Goal: Task Accomplishment & Management: Manage account settings

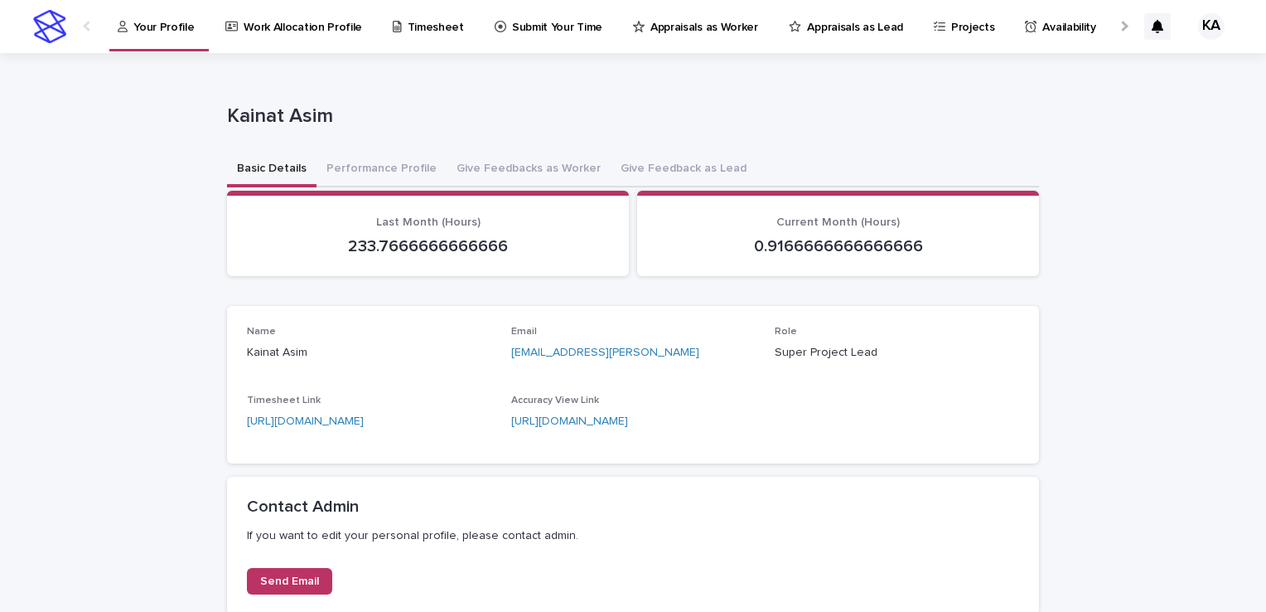
click at [414, 31] on p "Timesheet" at bounding box center [436, 17] width 56 height 35
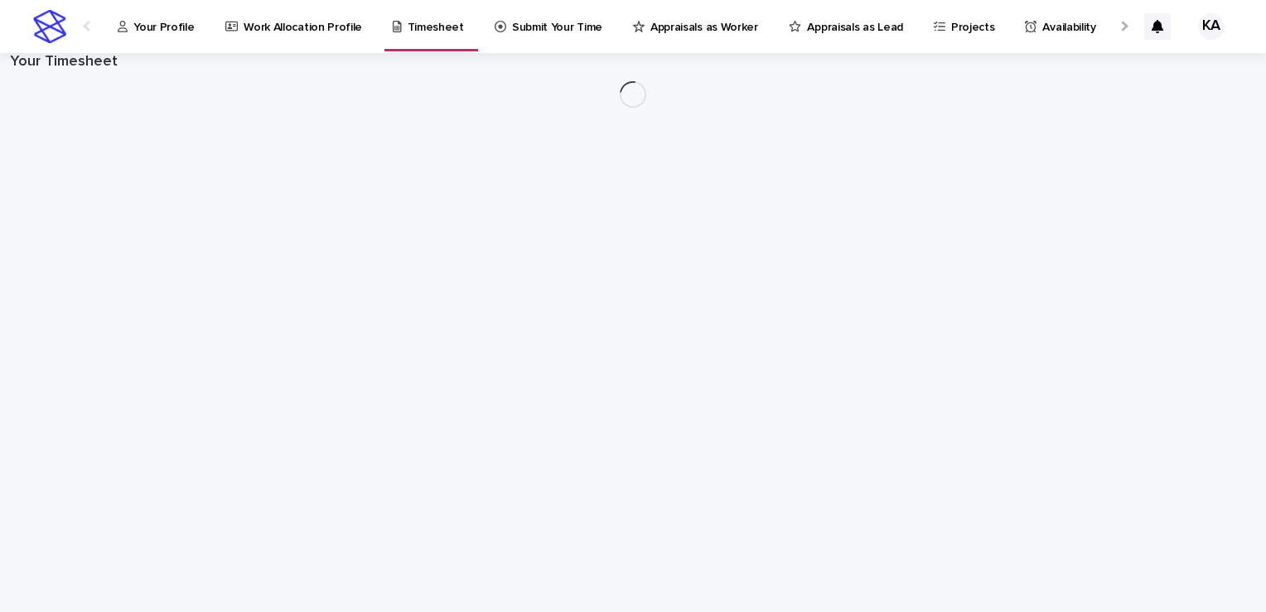
click at [225, 29] on icon at bounding box center [231, 27] width 13 height 12
click at [142, 36] on link "Your Profile" at bounding box center [159, 25] width 86 height 51
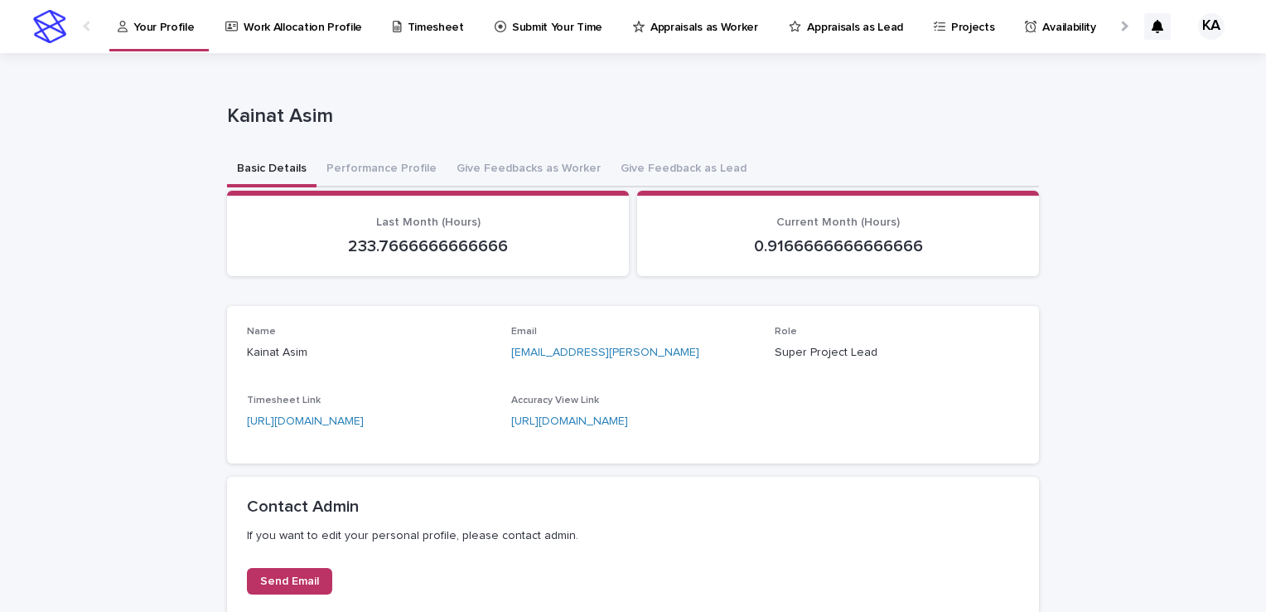
click at [297, 15] on p "Work Allocation Profile" at bounding box center [303, 17] width 119 height 35
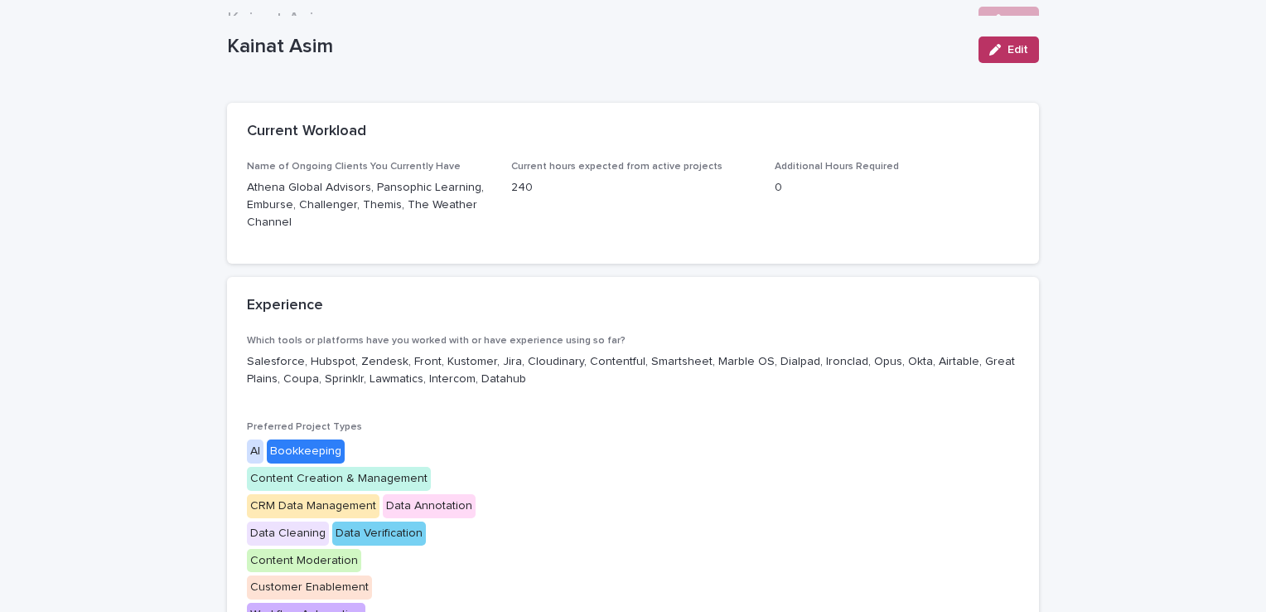
scroll to position [66, 0]
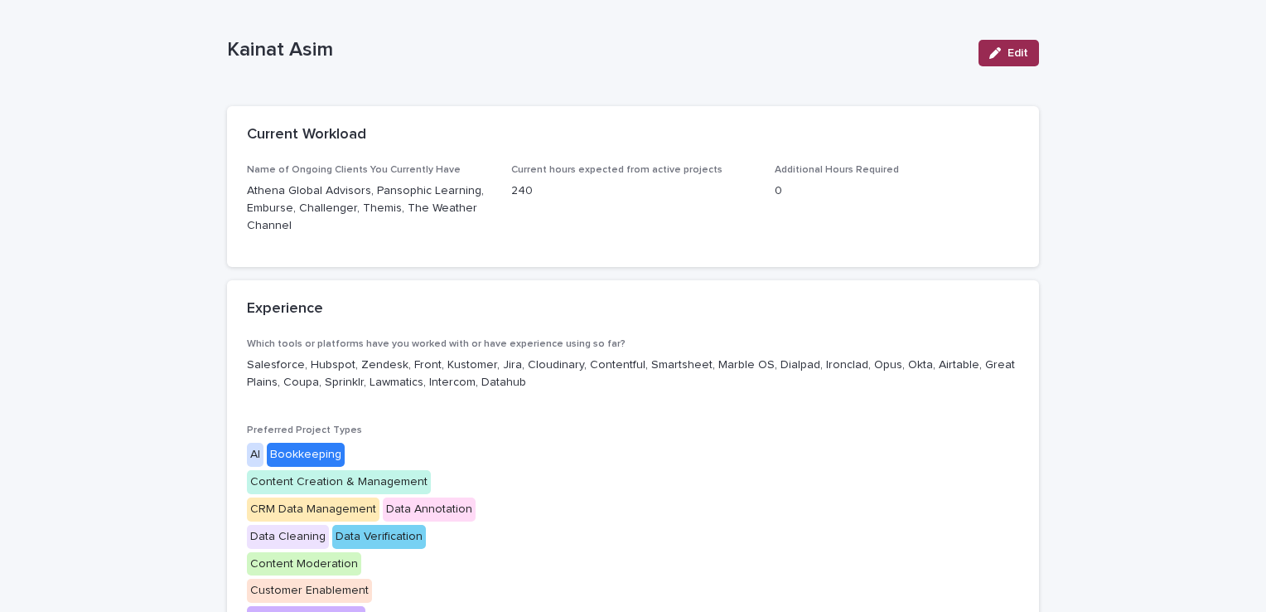
click at [1021, 51] on span "Edit" at bounding box center [1018, 53] width 21 height 12
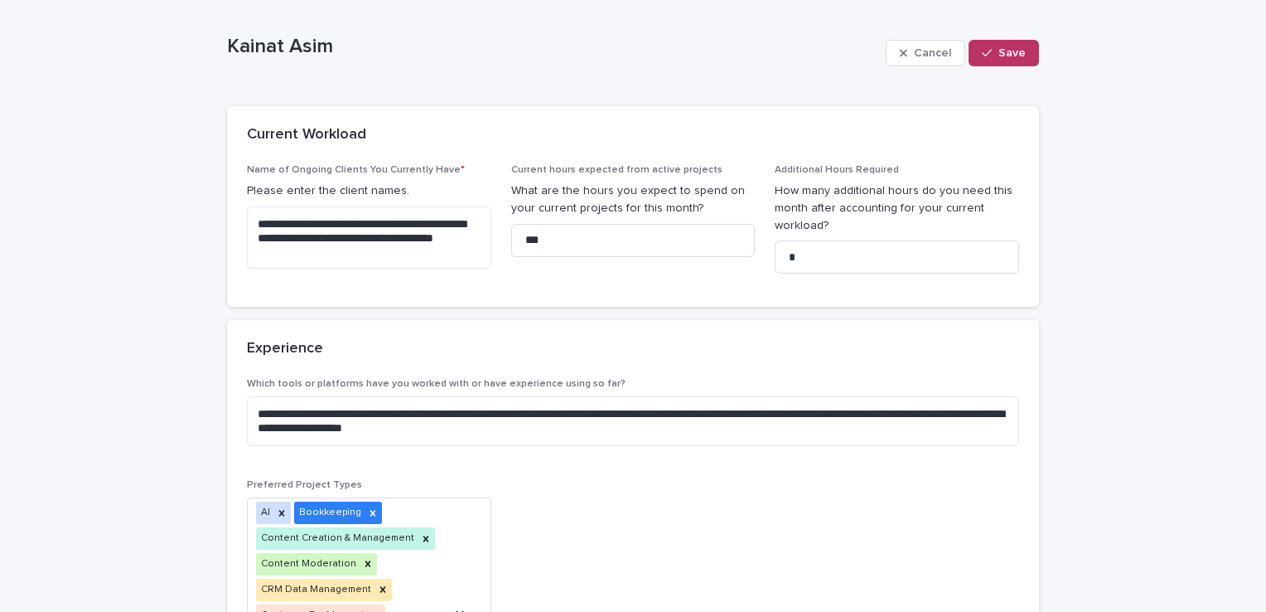
scroll to position [143, 0]
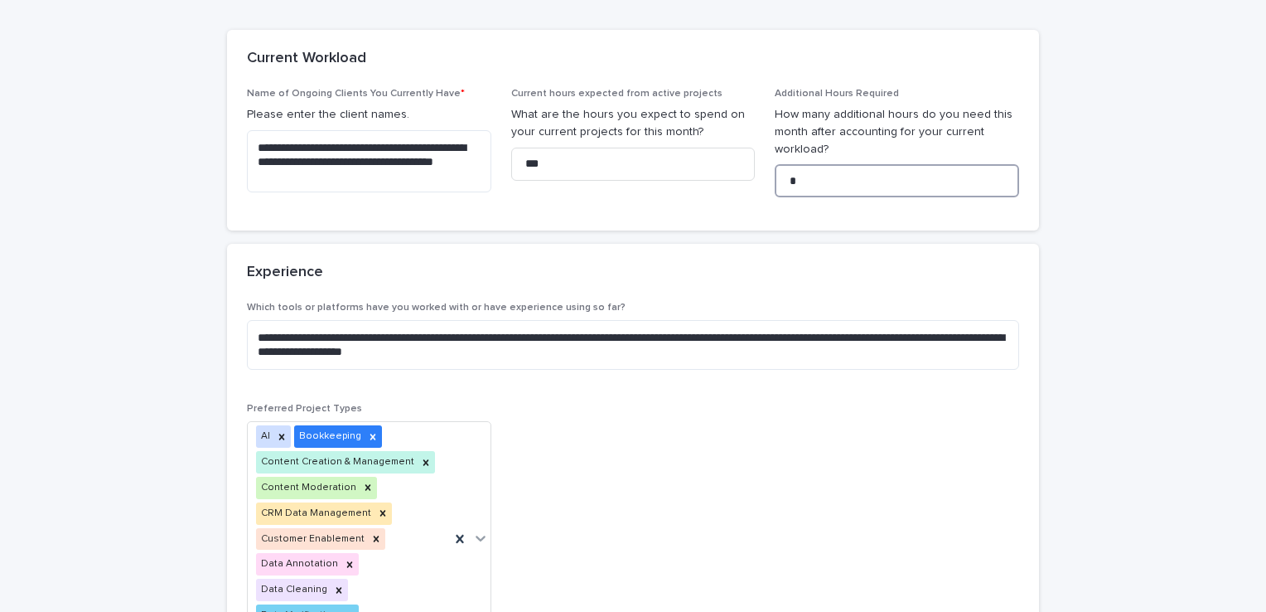
click at [833, 187] on input "*" at bounding box center [897, 180] width 244 height 33
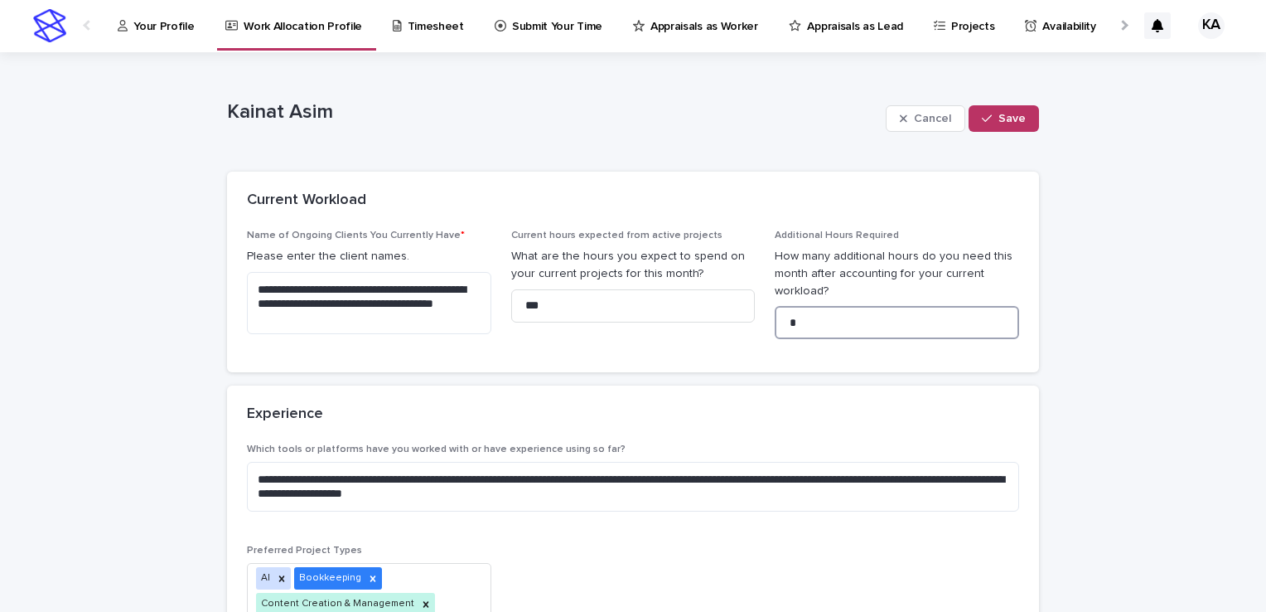
scroll to position [0, 0]
click at [935, 129] on button "Cancel" at bounding box center [926, 119] width 80 height 27
